Goal: Navigation & Orientation: Go to known website

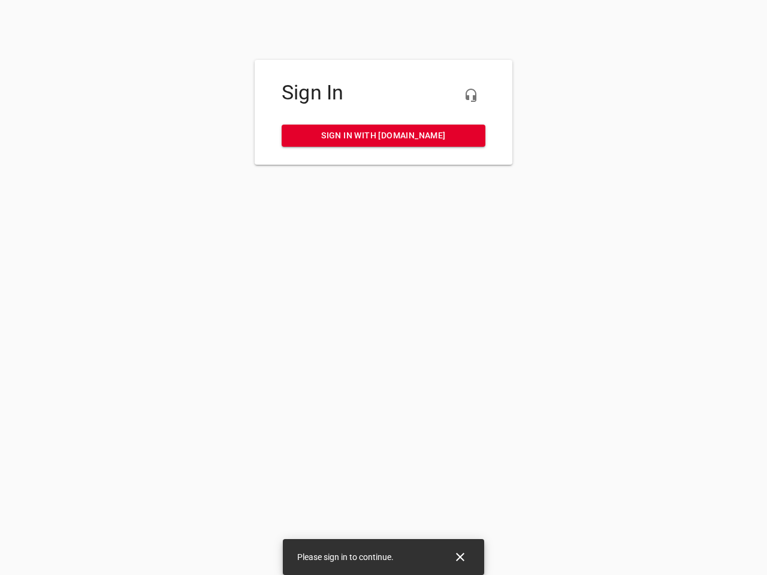
click at [471, 95] on icon "button" at bounding box center [471, 95] width 14 height 14
click at [460, 558] on icon "Close" at bounding box center [460, 557] width 8 height 8
